Goal: Transaction & Acquisition: Purchase product/service

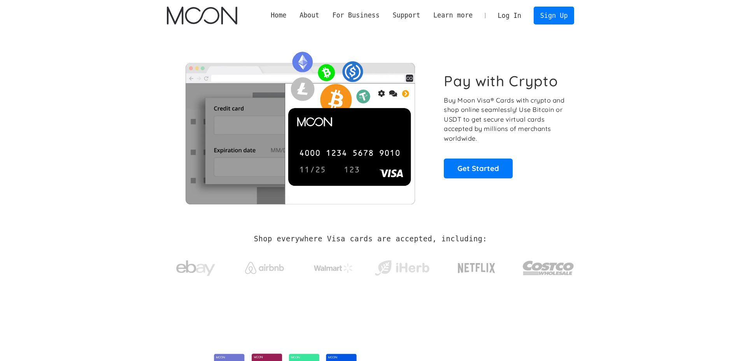
click at [556, 127] on p "Buy Moon Visa® Cards with crypto and shop online seamlessly! Use Bitcoin or USD…" at bounding box center [505, 120] width 122 height 48
click at [516, 19] on link "Log In" at bounding box center [509, 15] width 37 height 17
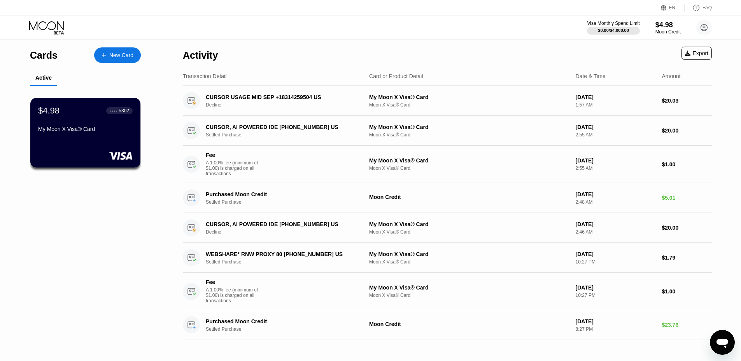
click at [326, 37] on div "Visa Monthly Spend Limit $0.00 / $4,000.00 $4.98 Moon Credit Toshiya Oono unico…" at bounding box center [370, 27] width 741 height 23
click at [94, 135] on div "My Moon X Visa® Card" at bounding box center [85, 130] width 95 height 9
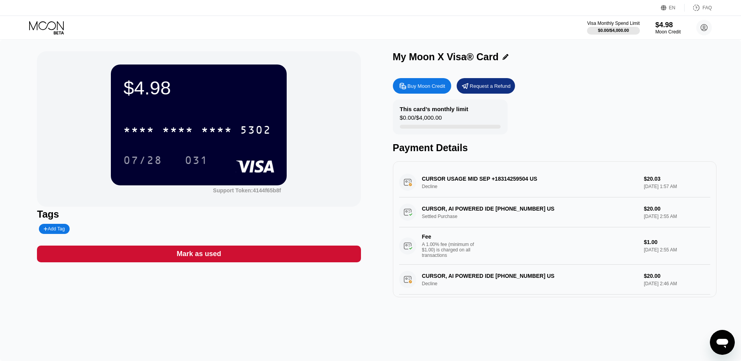
click at [372, 113] on div "$4.98 * * * * * * * * * * * * 5302 07/28 031 Support Token: 4144f65b8f Tags Add…" at bounding box center [370, 174] width 667 height 246
click at [411, 109] on div "This card’s monthly limit" at bounding box center [434, 109] width 68 height 7
click at [420, 86] on div "Buy Moon Credit" at bounding box center [427, 86] width 38 height 7
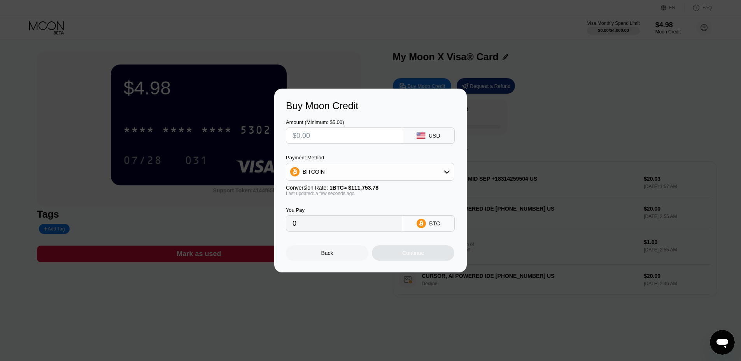
click at [375, 173] on div "BITCOIN" at bounding box center [370, 172] width 168 height 16
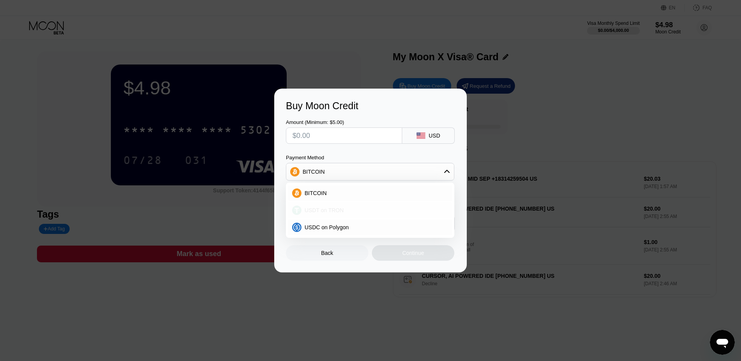
click at [369, 211] on div "USDT on TRON" at bounding box center [375, 210] width 147 height 6
type input "0.00"
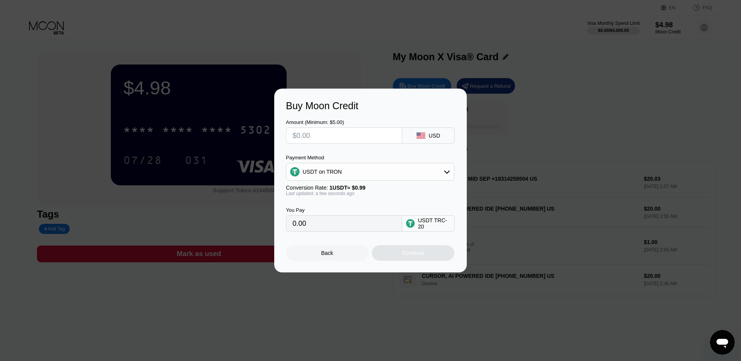
click at [379, 133] on input "text" at bounding box center [344, 136] width 103 height 16
type input "$10"
type input "10.10"
type input "$1"
type input "1.01"
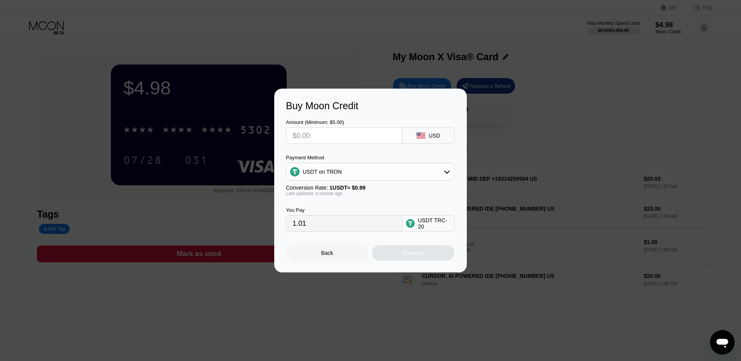
type input "0.00"
type input "$8"
type input "8.08"
type input "$8"
click at [426, 261] on div "Continue" at bounding box center [413, 253] width 82 height 16
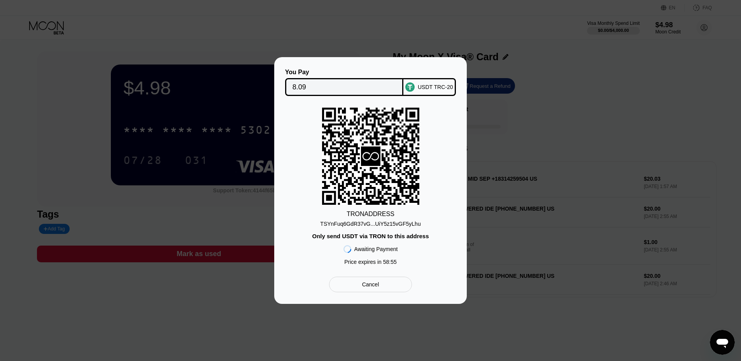
click at [393, 225] on div "TSYnFuq6GdR37vG...UiY5z15vGF5yLhu" at bounding box center [370, 224] width 100 height 6
drag, startPoint x: 409, startPoint y: 142, endPoint x: 446, endPoint y: 136, distance: 38.2
click at [409, 142] on rect at bounding box center [370, 156] width 97 height 97
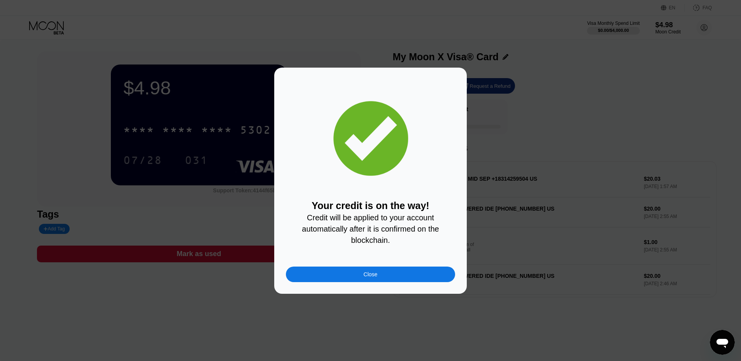
click at [421, 286] on div "Your credit is on the way! Credit will be applied to your account automatically…" at bounding box center [370, 181] width 193 height 226
click at [430, 276] on div "Close" at bounding box center [370, 275] width 169 height 16
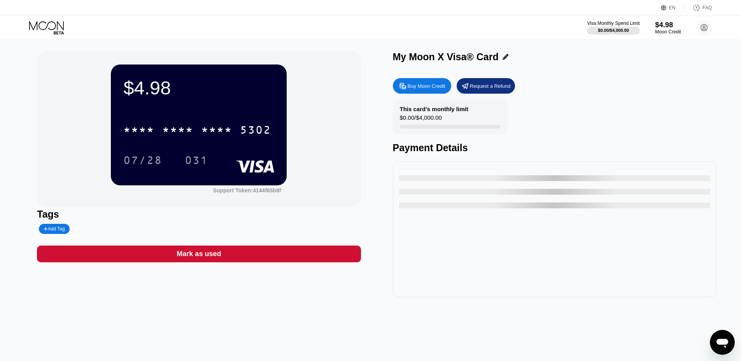
click at [662, 24] on div "$4.98" at bounding box center [668, 25] width 26 height 8
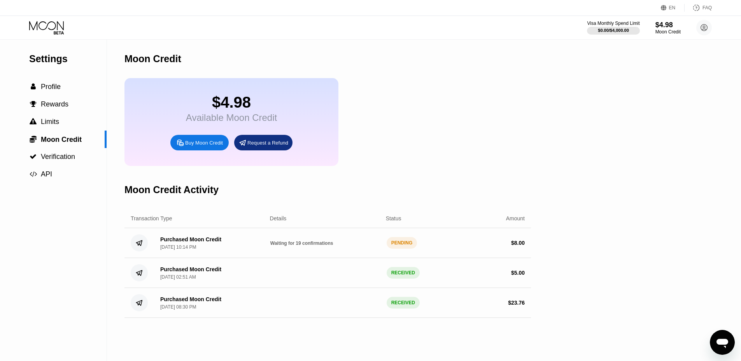
click at [454, 246] on div "$ 8.00" at bounding box center [470, 243] width 110 height 6
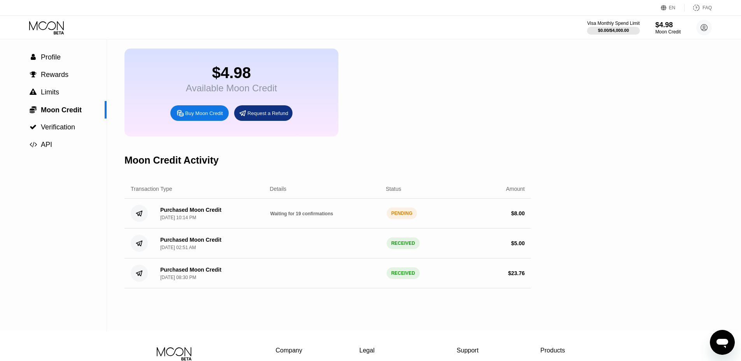
scroll to position [39, 0]
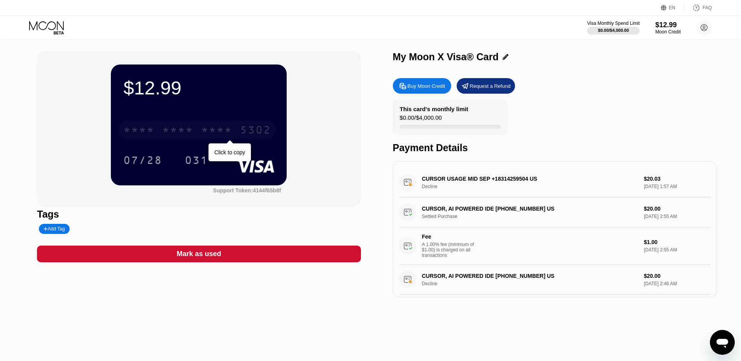
click at [209, 126] on div "* * * *" at bounding box center [216, 131] width 31 height 12
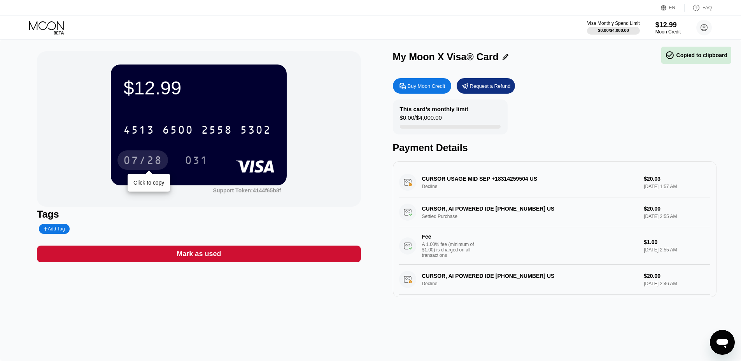
click at [154, 160] on div "07/28" at bounding box center [142, 161] width 39 height 12
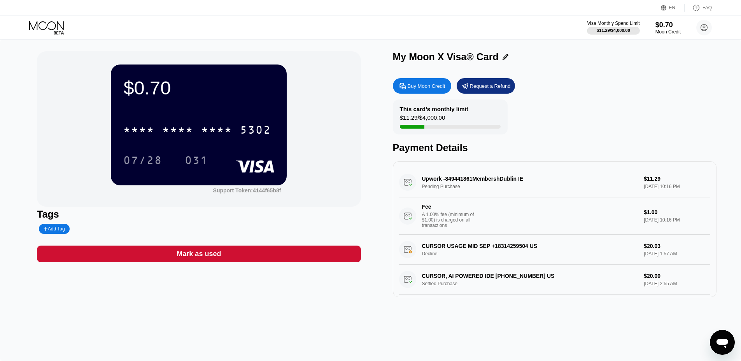
click at [524, 319] on div "$0.70 * * * * * * * * * * * * 5302 07/28 031 Support Token: 4144f65b8f Tags Add…" at bounding box center [370, 201] width 741 height 322
click at [664, 27] on div "$0.70" at bounding box center [668, 25] width 26 height 8
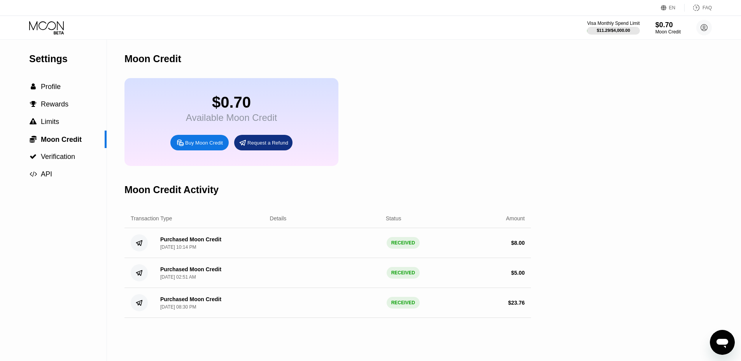
click at [189, 146] on div "Buy Moon Credit" at bounding box center [204, 143] width 38 height 7
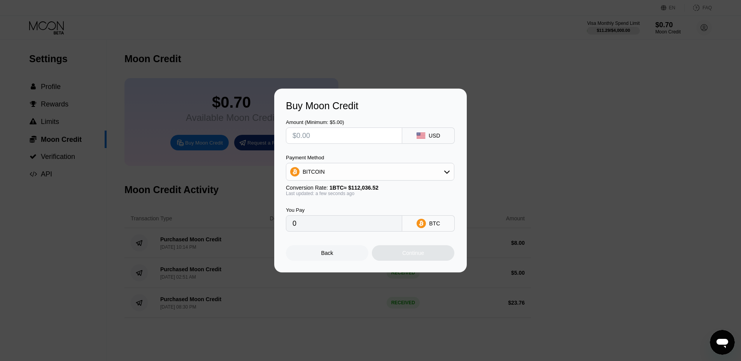
click at [336, 140] on input "text" at bounding box center [344, 136] width 103 height 16
click at [342, 140] on input "text" at bounding box center [344, 136] width 103 height 16
click at [333, 149] on div "Amount (Minimum: $5.00) USD Payment Method BITCOIN Conversion Rate: 1 BTC ≈ $11…" at bounding box center [370, 172] width 169 height 120
click at [342, 139] on input "text" at bounding box center [344, 136] width 103 height 16
type input "$12"
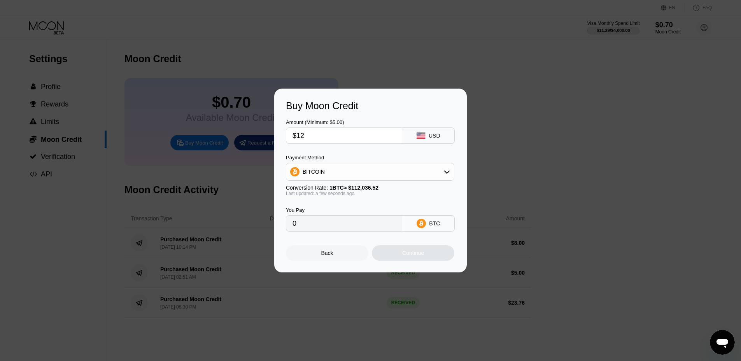
type input "0.00010711"
type input "$12"
click at [394, 171] on div "BITCOIN" at bounding box center [370, 172] width 168 height 16
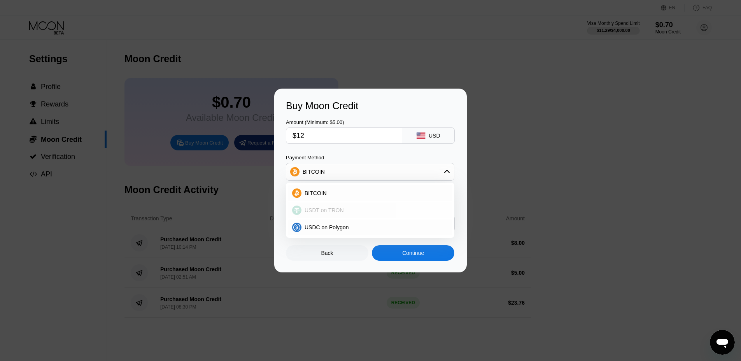
click at [371, 211] on div "USDT on TRON" at bounding box center [375, 210] width 147 height 6
type input "12.12"
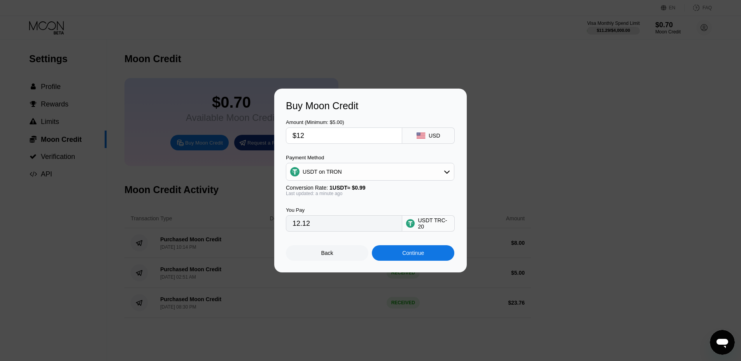
click at [407, 256] on div "Continue" at bounding box center [413, 253] width 22 height 6
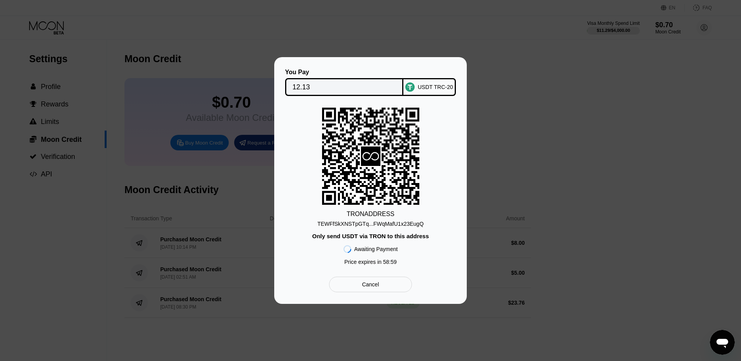
click at [378, 226] on div "TEWFfSkXNSTpGTq...FWqMafU1x23EugQ" at bounding box center [370, 224] width 106 height 6
click at [380, 170] on icon at bounding box center [370, 156] width 97 height 95
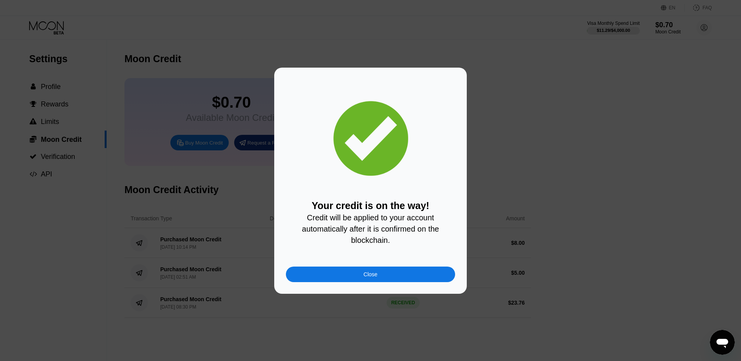
click at [372, 265] on div "Your credit is on the way! Credit will be applied to your account automatically…" at bounding box center [370, 180] width 169 height 203
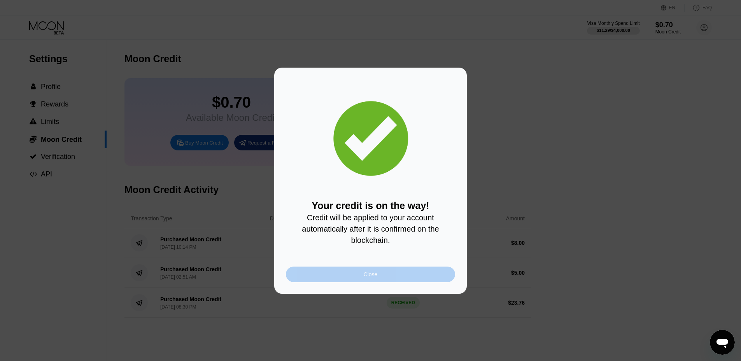
click at [364, 275] on div "Close" at bounding box center [371, 275] width 14 height 6
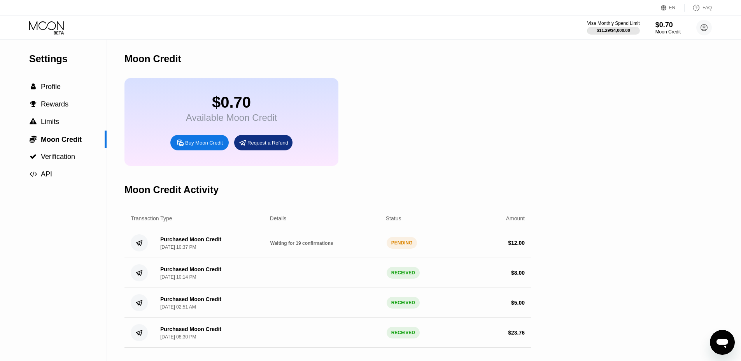
click at [594, 281] on div "Settings  Profile  Rewards  Limits  Moon Credit  Verification  API Moon C…" at bounding box center [370, 201] width 741 height 322
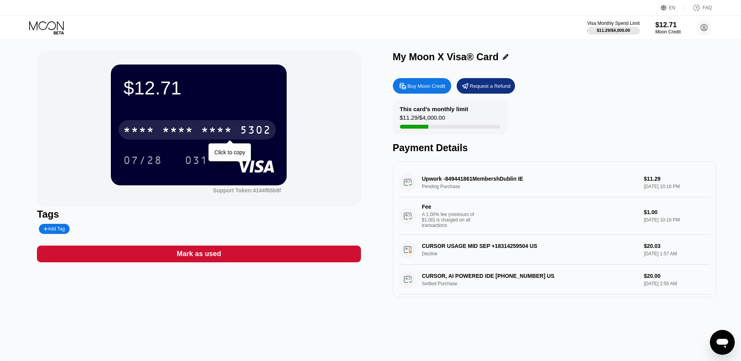
click at [234, 132] on div "* * * * * * * * * * * * 5302" at bounding box center [197, 129] width 157 height 19
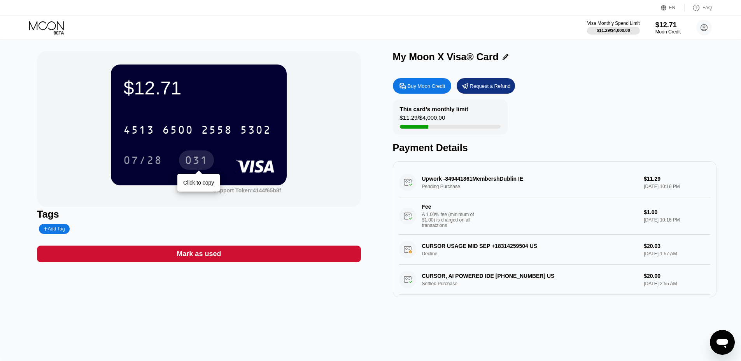
click at [206, 162] on div "031" at bounding box center [196, 161] width 23 height 12
drag, startPoint x: 497, startPoint y: 17, endPoint x: 507, endPoint y: 25, distance: 12.8
click at [497, 17] on div "Visa Monthly Spend Limit $11.29 / $4,000.00 $12.71 Moon Credit Toshiya Oono [EM…" at bounding box center [370, 27] width 741 height 23
click at [592, 60] on div "My Moon X Visa® Card" at bounding box center [555, 56] width 324 height 11
click at [656, 122] on div "This card’s monthly limit $11.29 / $4,000.00 Payment Details" at bounding box center [555, 127] width 324 height 54
